Goal: Task Accomplishment & Management: Manage account settings

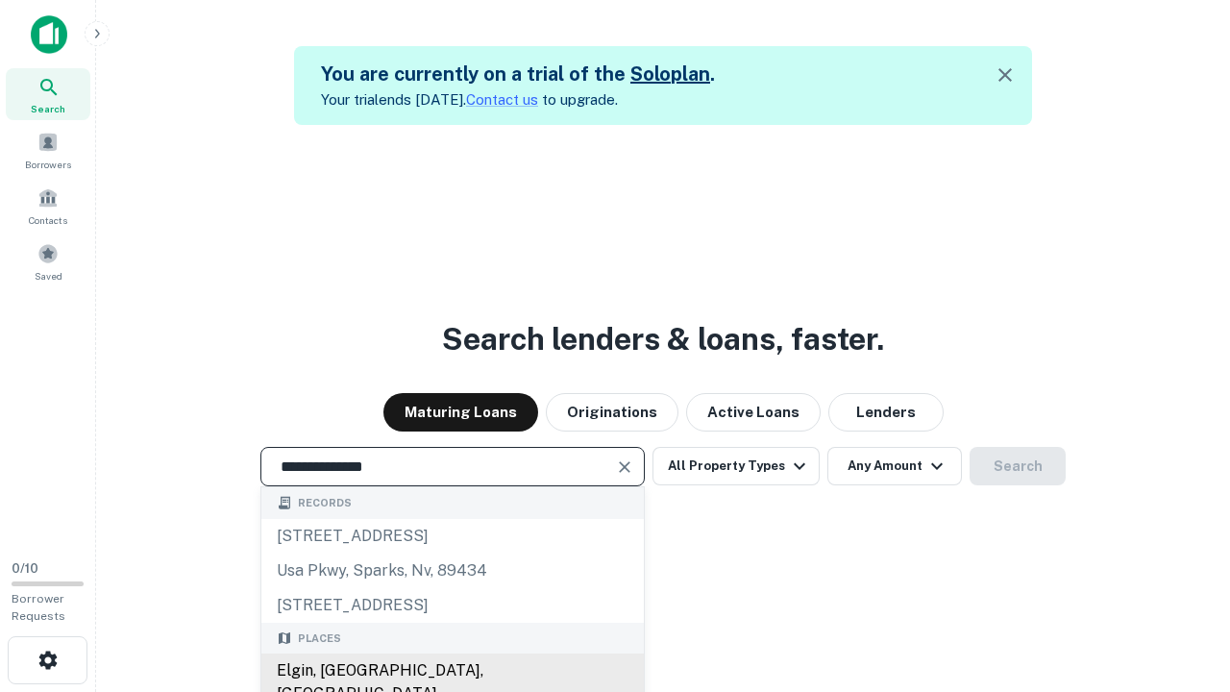
click at [452, 671] on div "Elgin, [GEOGRAPHIC_DATA], [GEOGRAPHIC_DATA]" at bounding box center [452, 682] width 382 height 58
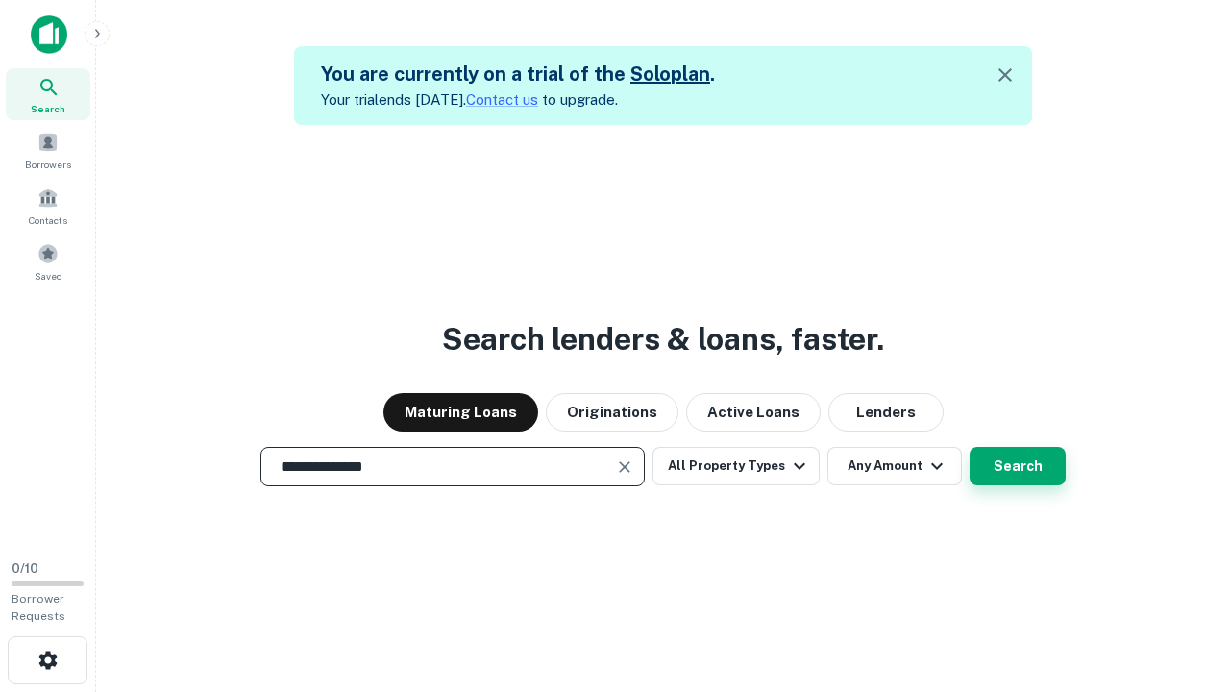
type input "**********"
click at [1017, 466] on button "Search" at bounding box center [1017, 466] width 96 height 38
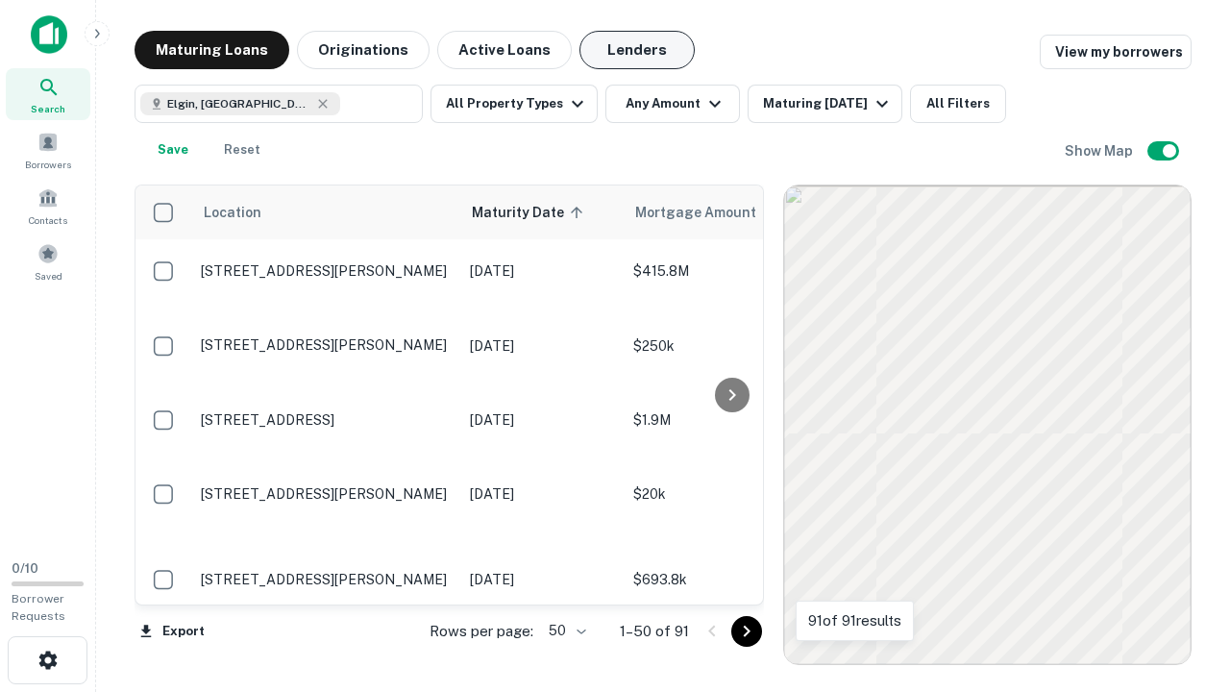
click at [637, 50] on button "Lenders" at bounding box center [636, 50] width 115 height 38
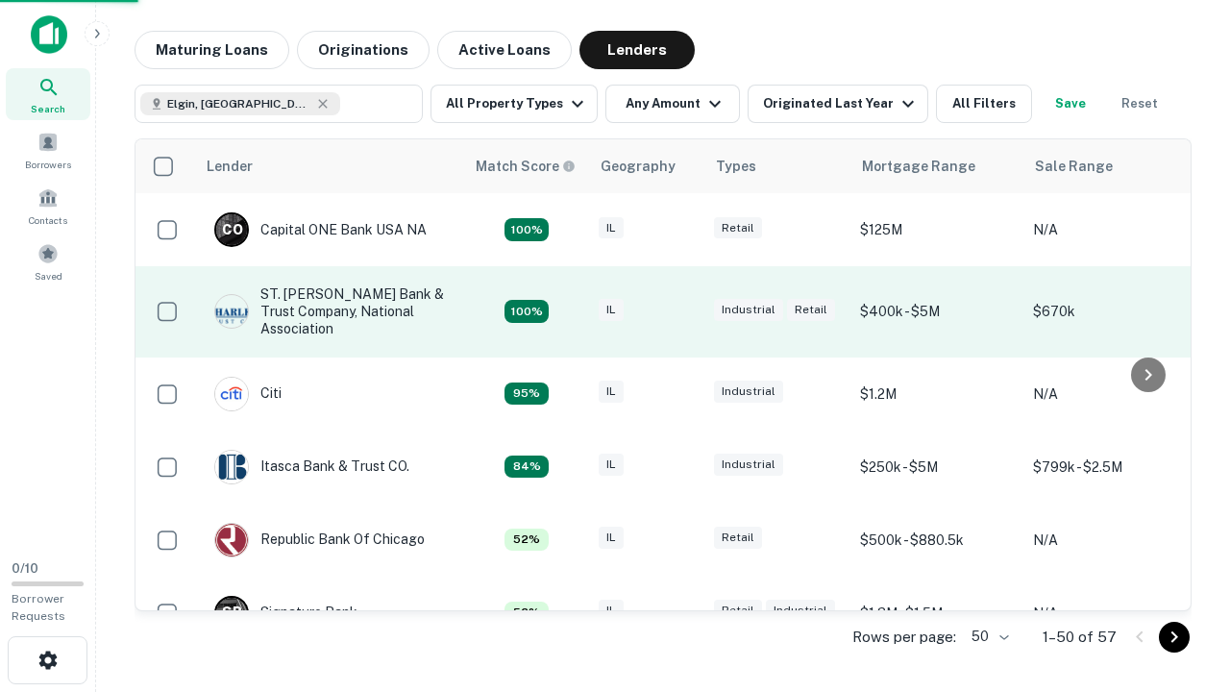
click at [682, 311] on div "IL" at bounding box center [647, 312] width 96 height 26
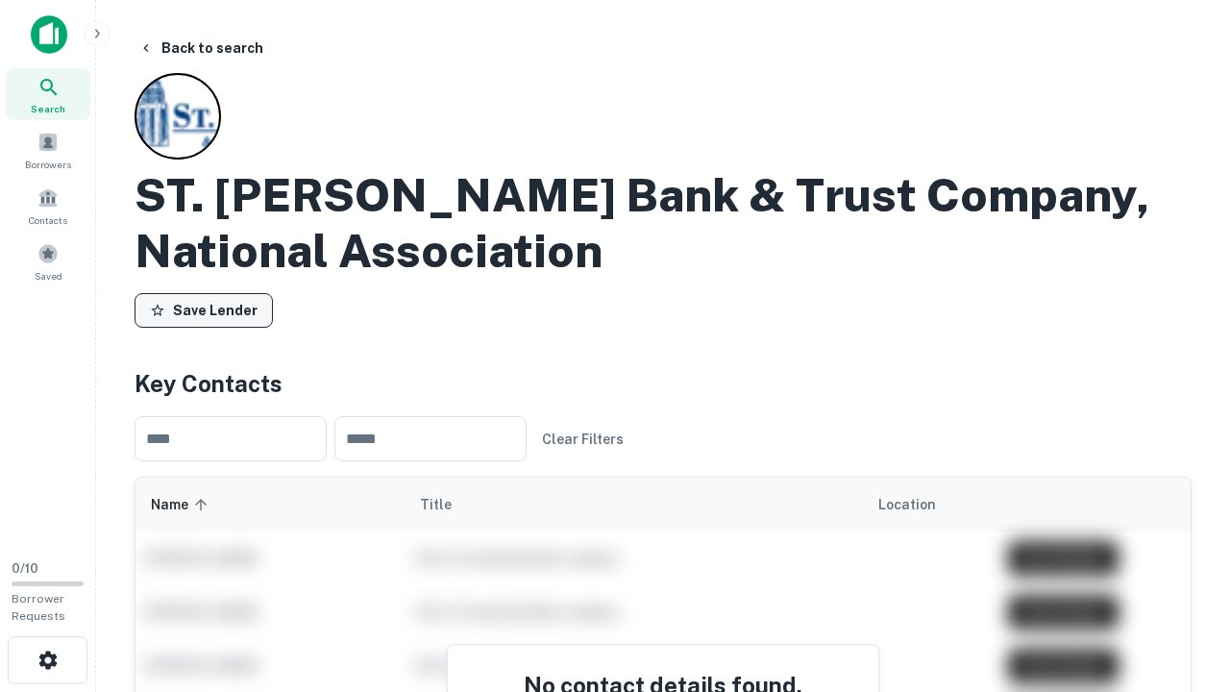
click at [204, 310] on button "Save Lender" at bounding box center [204, 310] width 138 height 35
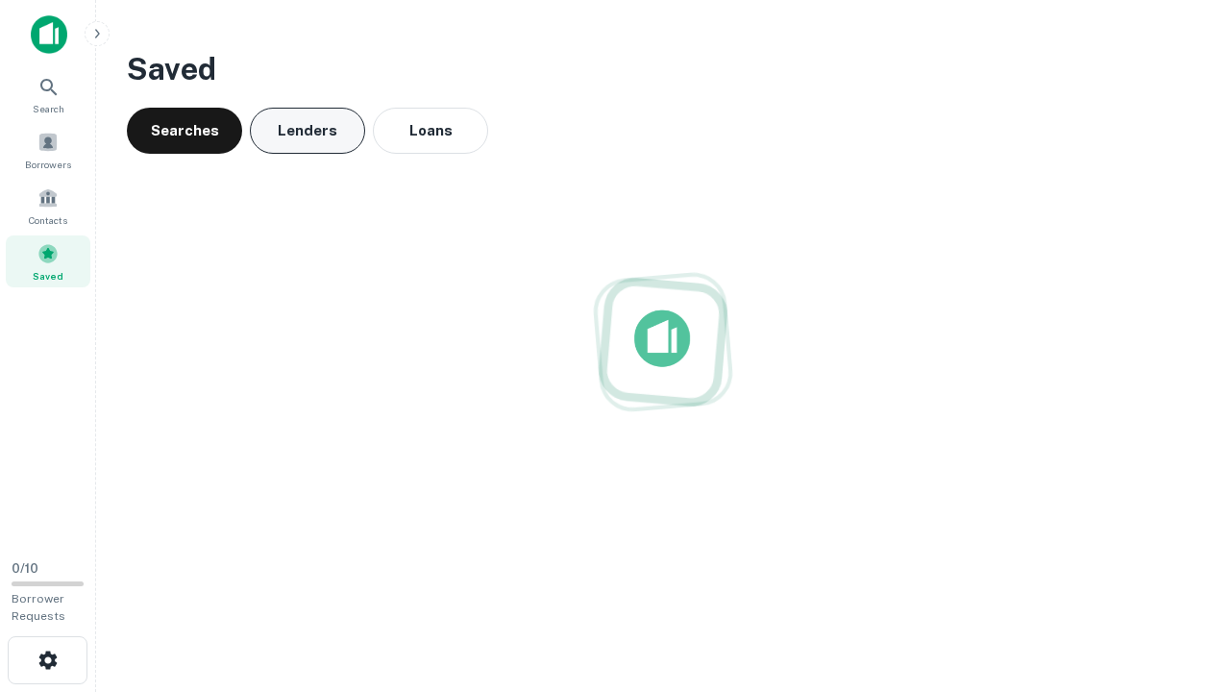
click at [307, 131] on button "Lenders" at bounding box center [307, 131] width 115 height 46
